Goal: Task Accomplishment & Management: Manage account settings

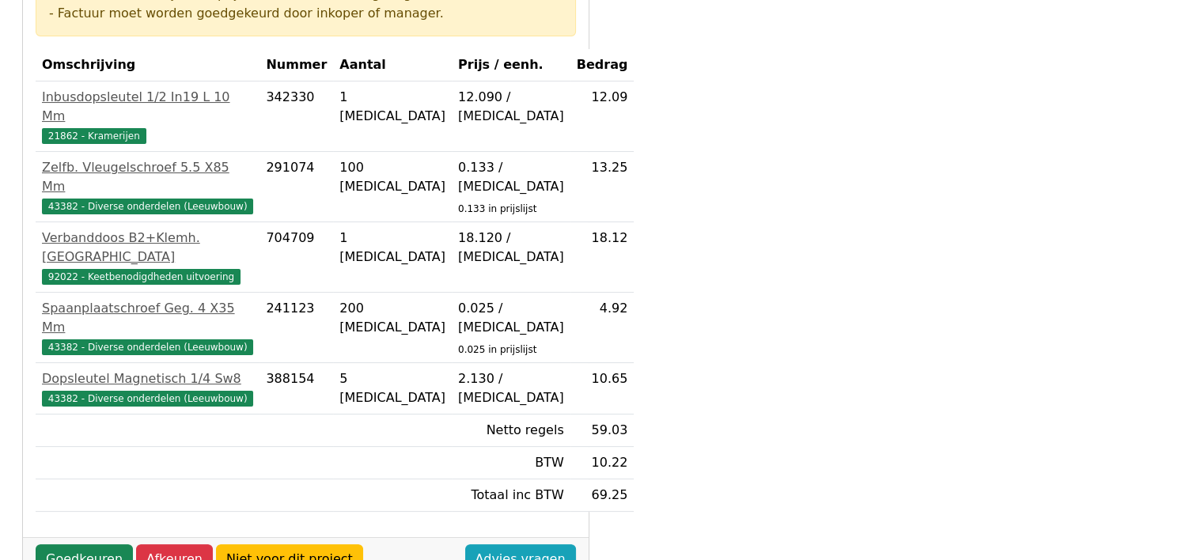
scroll to position [347, 0]
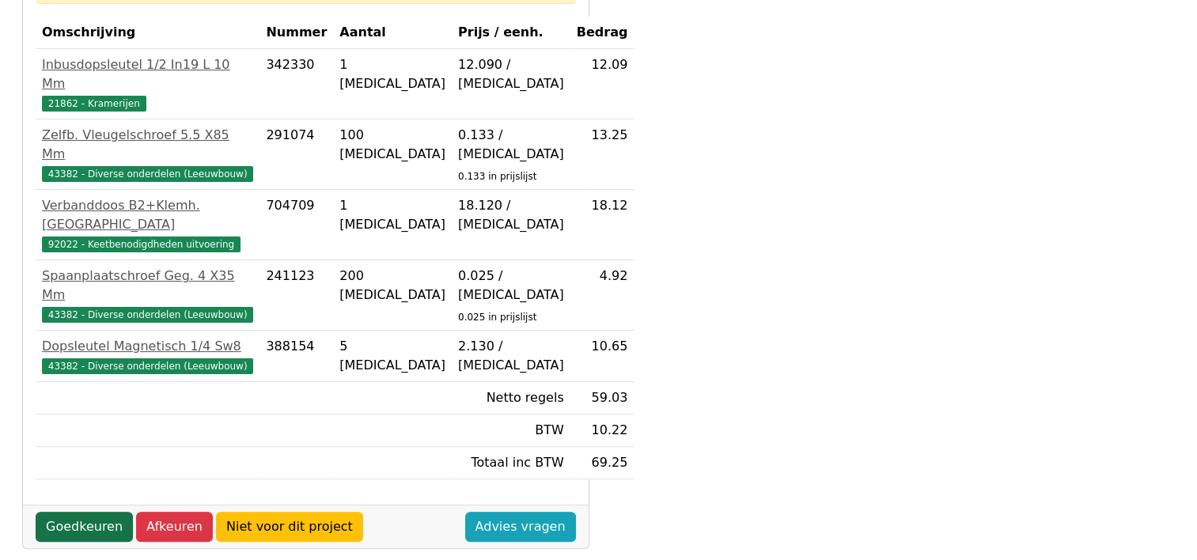
click at [82, 512] on link "Goedkeuren" at bounding box center [84, 527] width 97 height 30
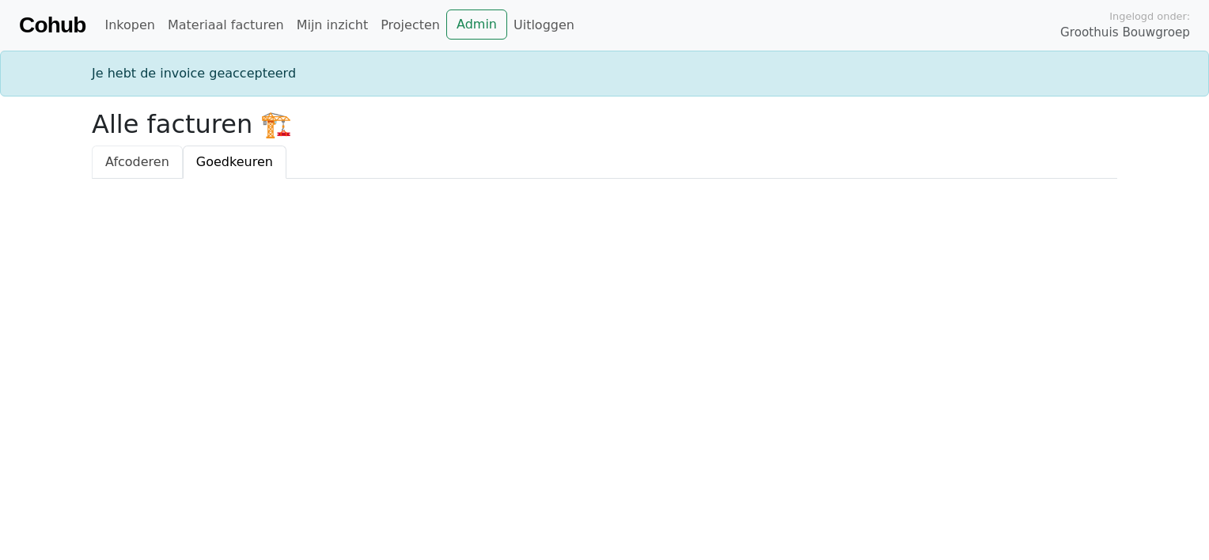
click at [130, 167] on span "Afcoderen" at bounding box center [137, 161] width 64 height 15
